Goal: Find specific page/section: Find specific page/section

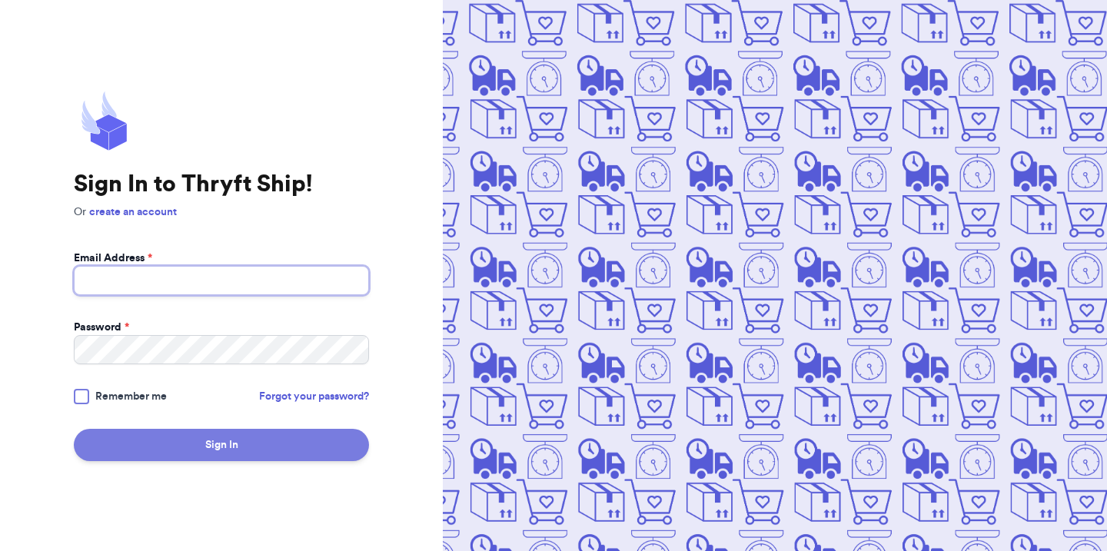
type input "[EMAIL_ADDRESS][DOMAIN_NAME]"
click at [215, 443] on button "Sign In" at bounding box center [221, 445] width 295 height 32
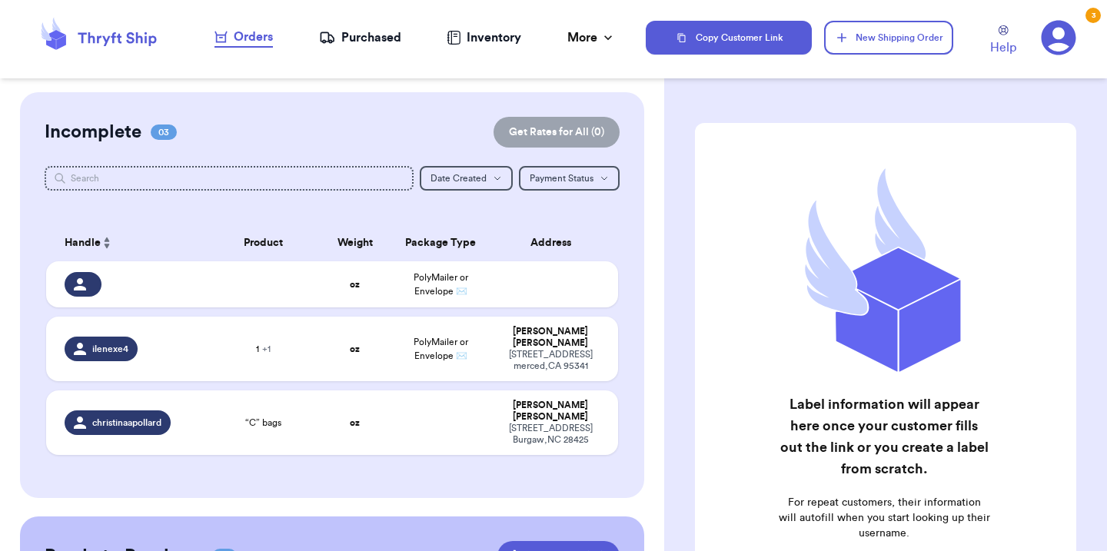
click at [503, 42] on div "Inventory" at bounding box center [484, 37] width 75 height 18
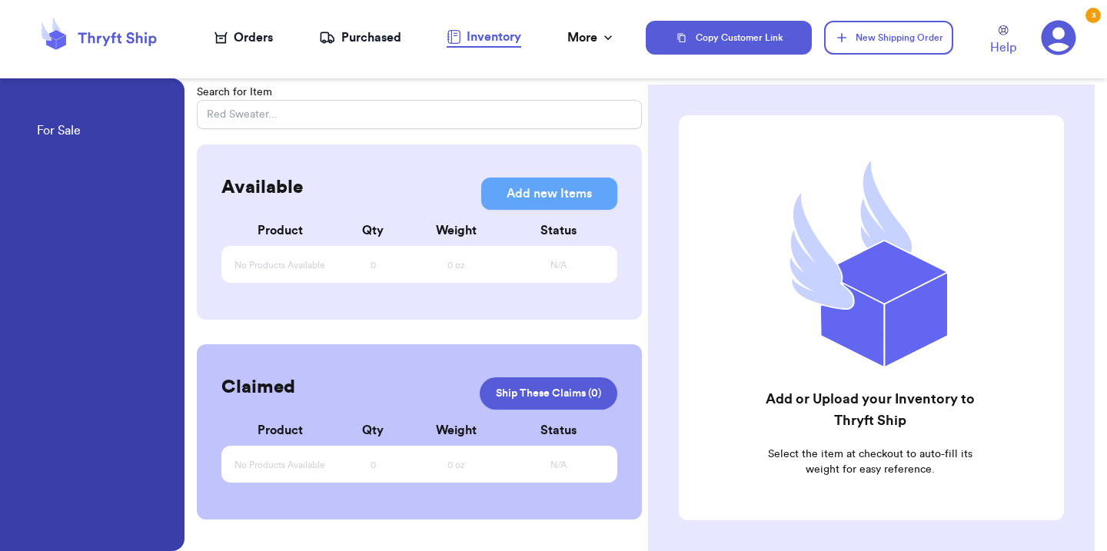
click at [368, 44] on div "Purchased" at bounding box center [360, 37] width 82 height 18
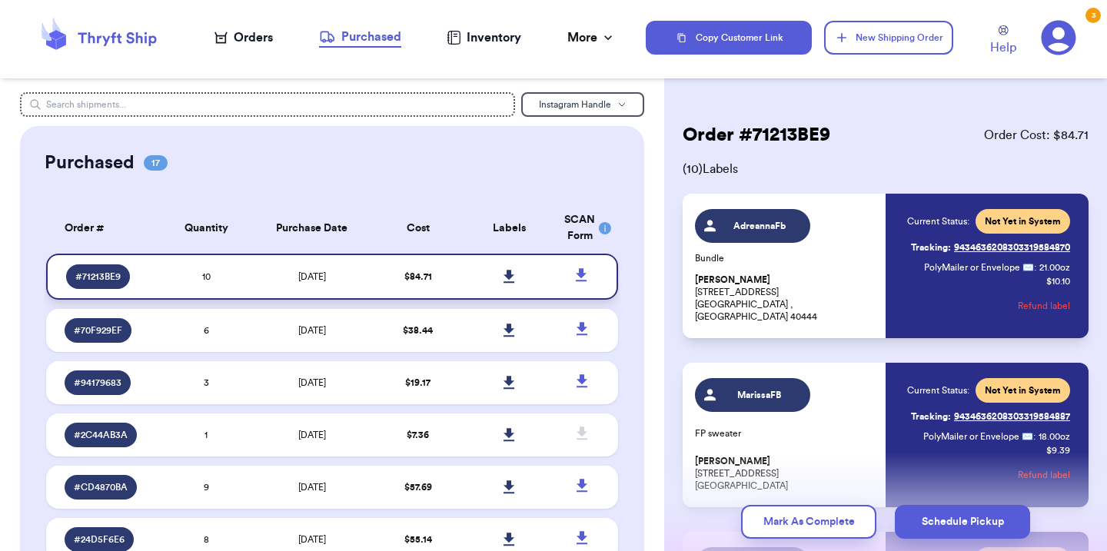
click at [504, 275] on icon at bounding box center [508, 276] width 11 height 13
